Goal: Task Accomplishment & Management: Use online tool/utility

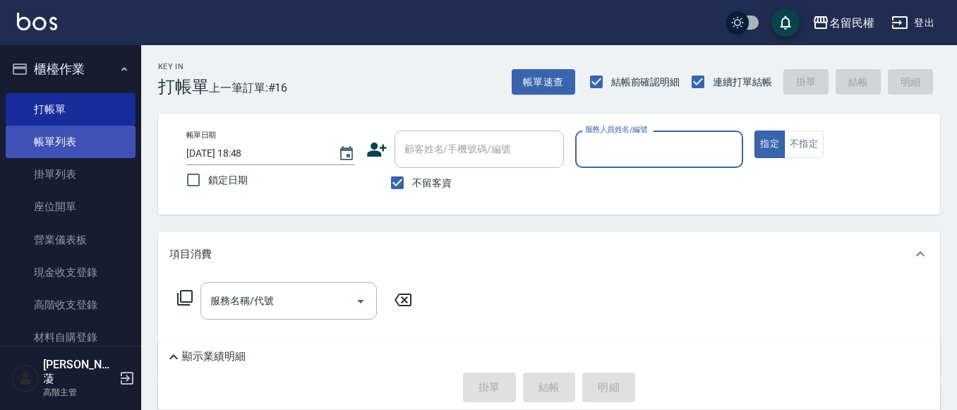
click at [57, 153] on link "帳單列表" at bounding box center [71, 142] width 130 height 32
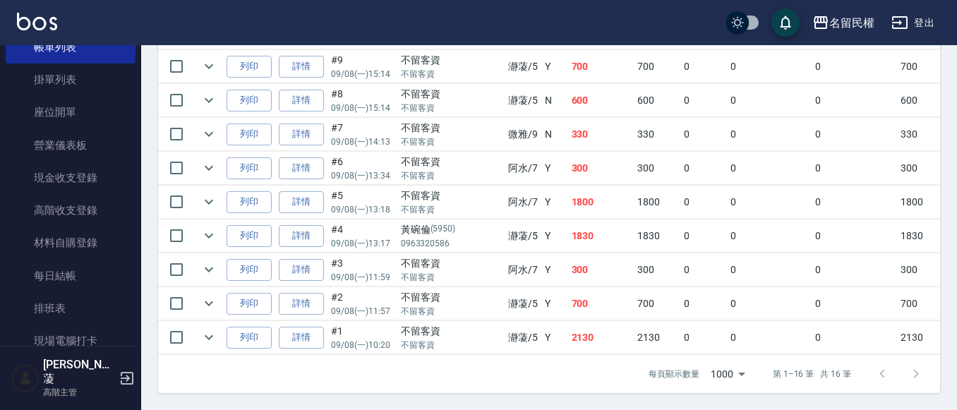
scroll to position [212, 0]
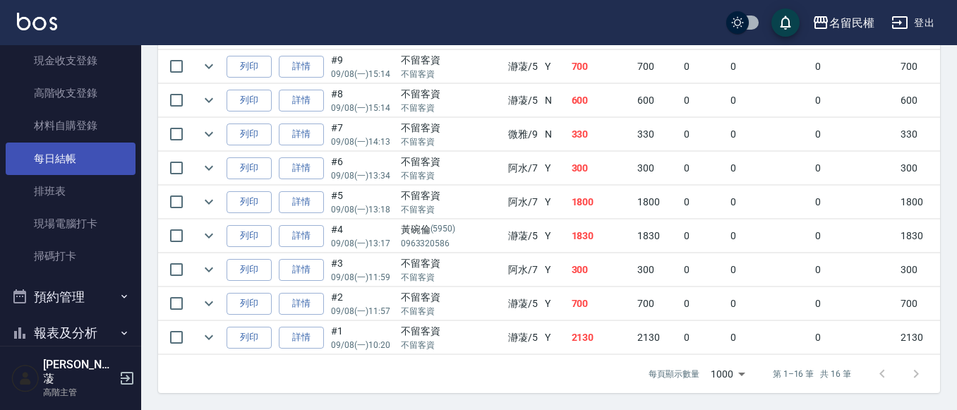
drag, startPoint x: 73, startPoint y: 152, endPoint x: 92, endPoint y: 158, distance: 19.9
click at [74, 151] on link "每日結帳" at bounding box center [71, 159] width 130 height 32
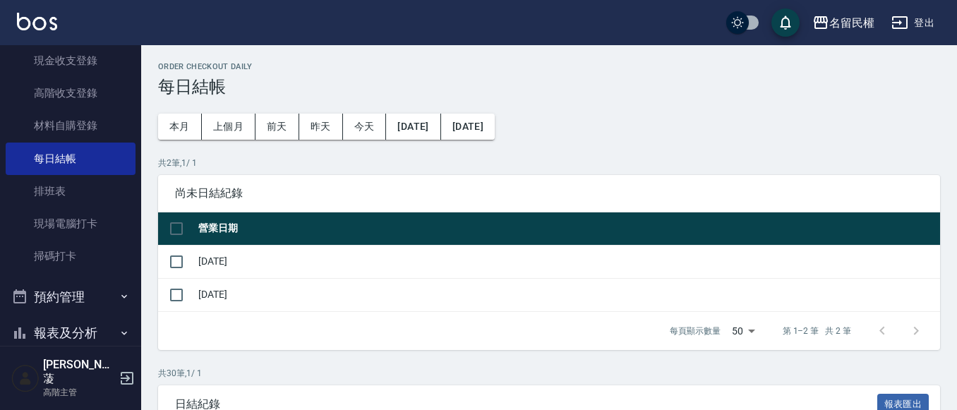
drag, startPoint x: 214, startPoint y: 255, endPoint x: 198, endPoint y: 260, distance: 17.2
click at [212, 255] on td "[DATE]" at bounding box center [567, 261] width 745 height 33
click at [198, 260] on td "[DATE]" at bounding box center [567, 261] width 745 height 33
click at [172, 260] on input "checkbox" at bounding box center [177, 262] width 30 height 30
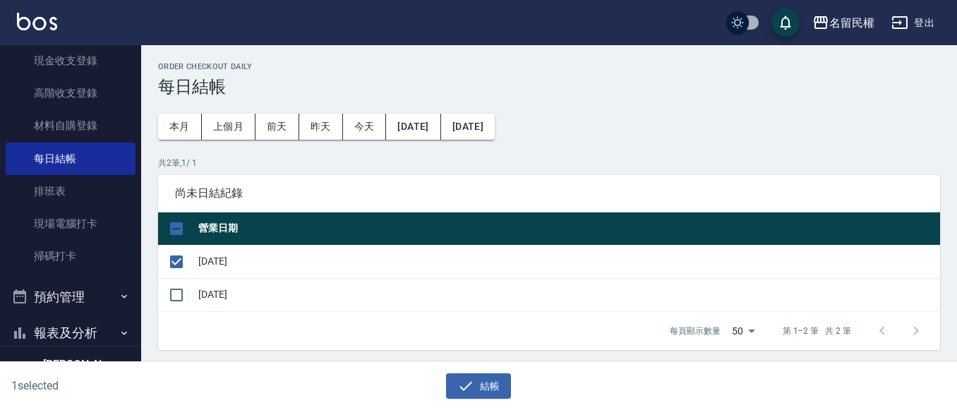
drag, startPoint x: 505, startPoint y: 382, endPoint x: 475, endPoint y: 354, distance: 41.4
click at [504, 382] on button "結帳" at bounding box center [479, 386] width 66 height 26
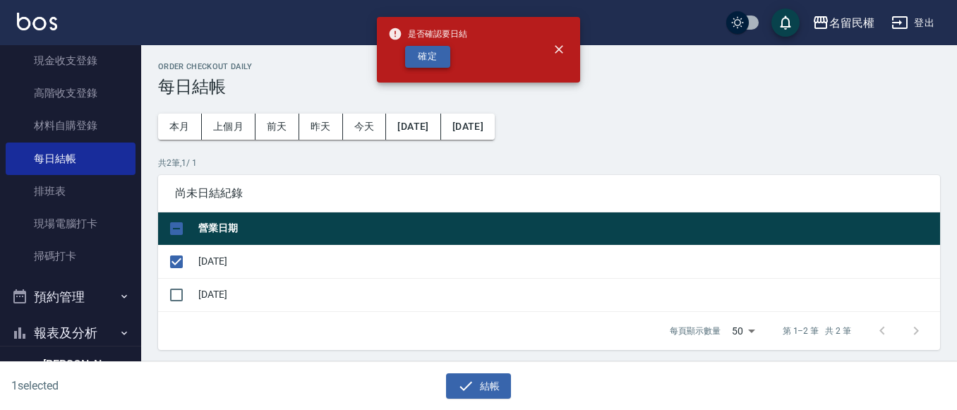
click at [430, 60] on button "確定" at bounding box center [427, 57] width 45 height 22
checkbox input "false"
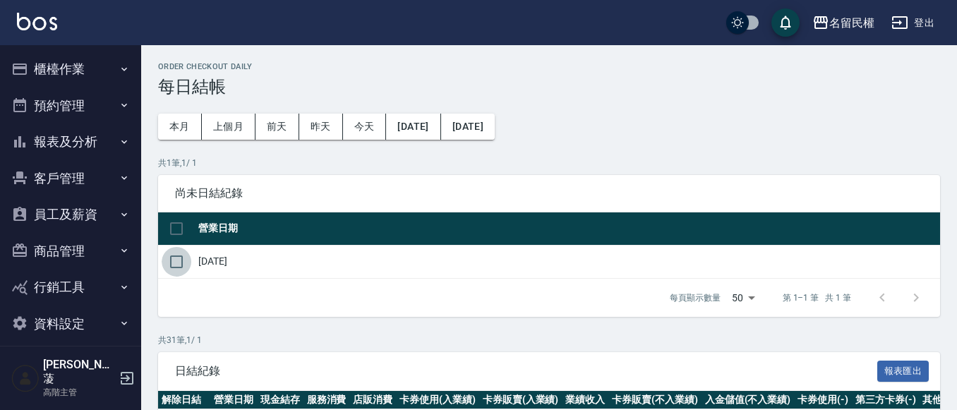
drag, startPoint x: 181, startPoint y: 258, endPoint x: 297, endPoint y: 310, distance: 127.3
click at [189, 263] on input "checkbox" at bounding box center [177, 262] width 30 height 30
checkbox input "true"
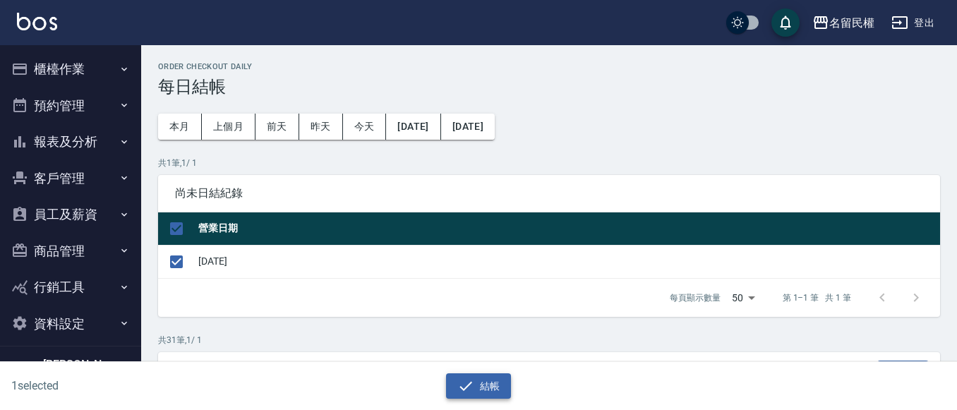
click at [449, 380] on button "結帳" at bounding box center [479, 386] width 66 height 26
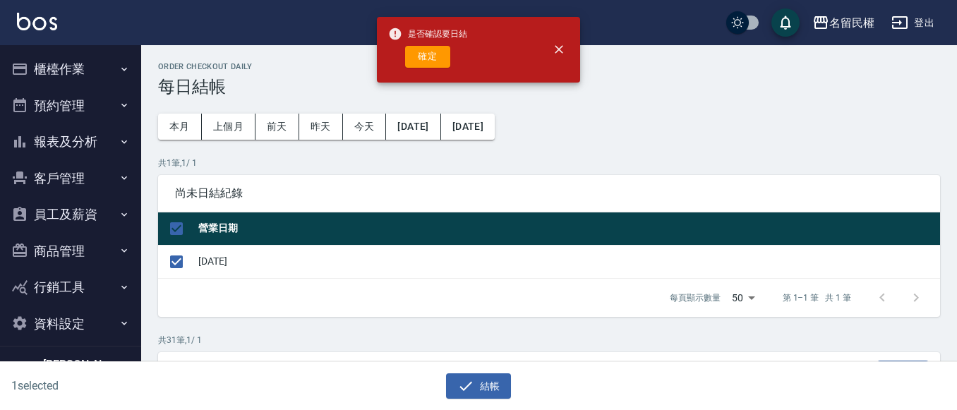
drag, startPoint x: 427, startPoint y: 59, endPoint x: 16, endPoint y: 62, distance: 410.6
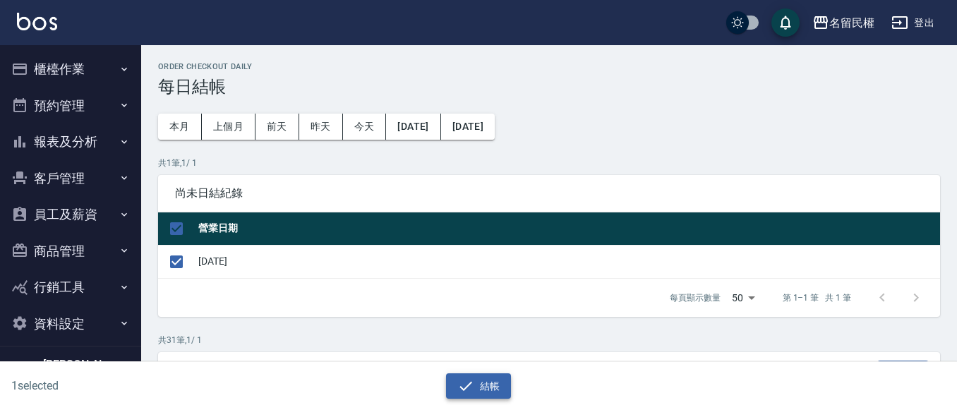
click at [481, 377] on button "結帳" at bounding box center [479, 386] width 66 height 26
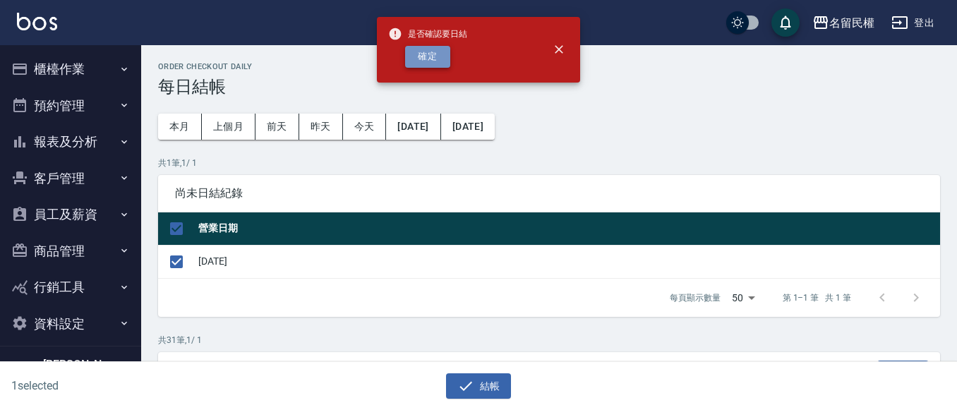
click at [437, 59] on button "確定" at bounding box center [427, 57] width 45 height 22
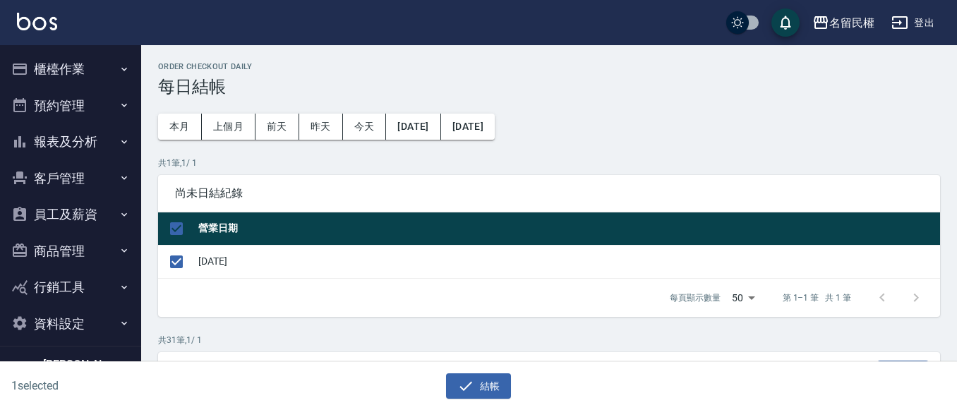
checkbox input "false"
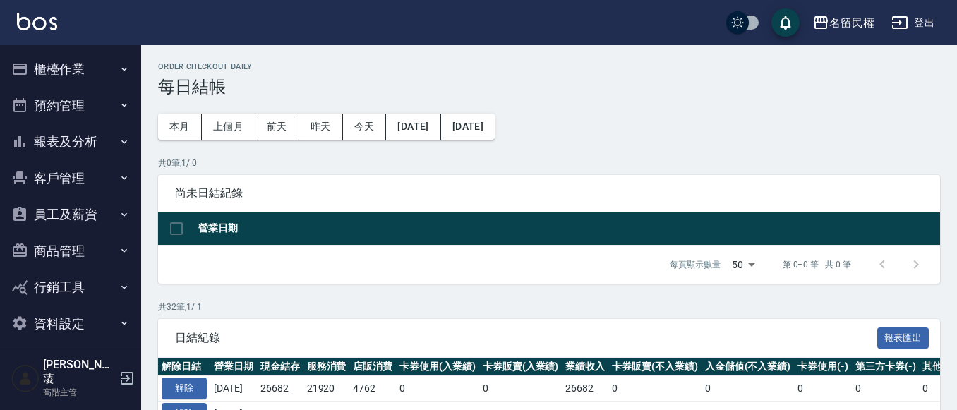
click at [125, 138] on icon "button" at bounding box center [124, 141] width 11 height 11
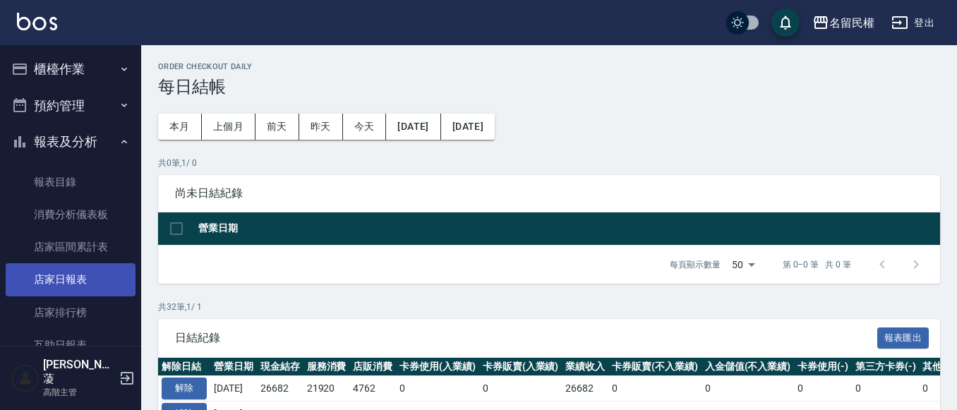
click at [87, 278] on link "店家日報表" at bounding box center [71, 279] width 130 height 32
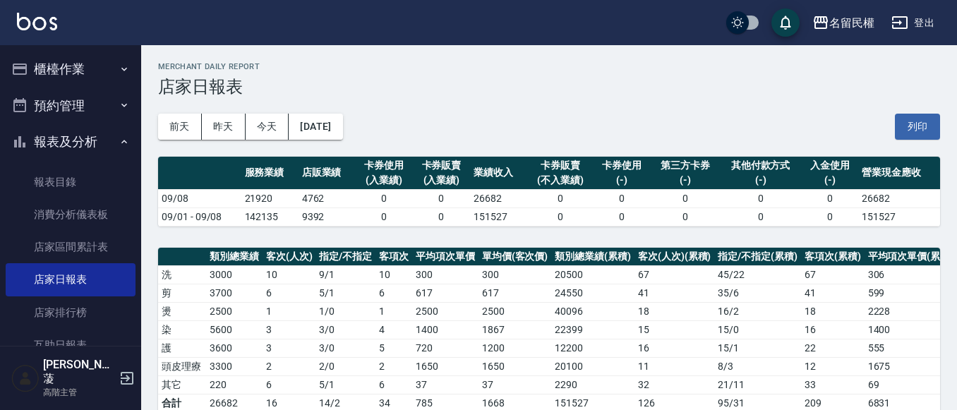
click at [907, 125] on button "列印" at bounding box center [917, 127] width 45 height 26
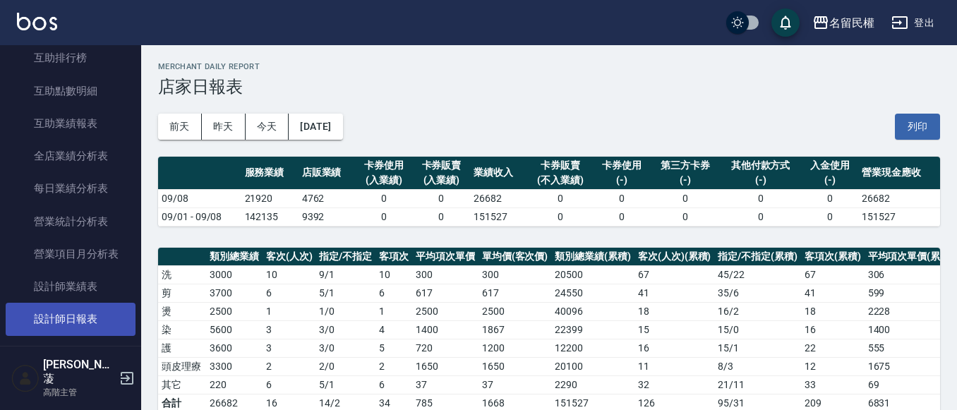
scroll to position [353, 0]
click at [100, 308] on link "設計師日報表" at bounding box center [71, 318] width 130 height 32
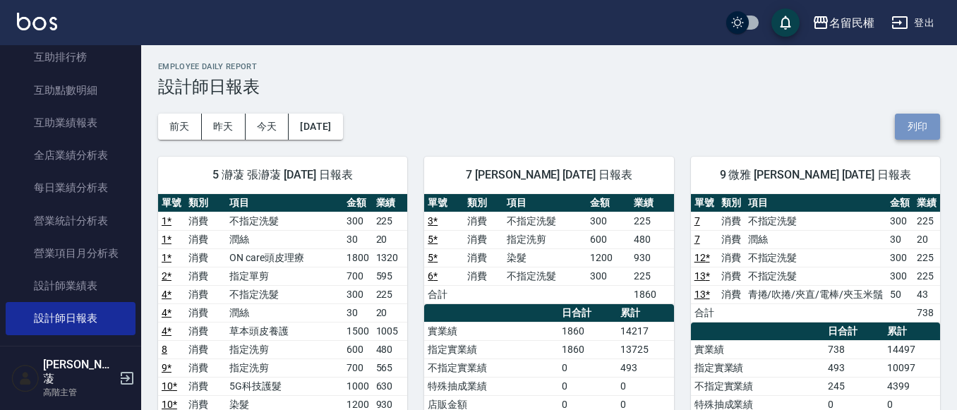
click at [914, 124] on button "列印" at bounding box center [917, 127] width 45 height 26
click at [895, 114] on button "列印" at bounding box center [917, 127] width 45 height 26
